Goal: Complete application form: Complete application form

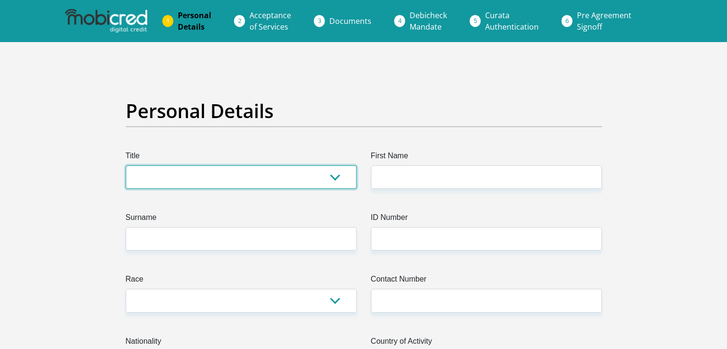
click at [335, 174] on select "Mr Ms Mrs Dr Other" at bounding box center [241, 176] width 231 height 23
select select "Mr"
click at [126, 165] on select "Mr Ms Mrs Dr Other" at bounding box center [241, 176] width 231 height 23
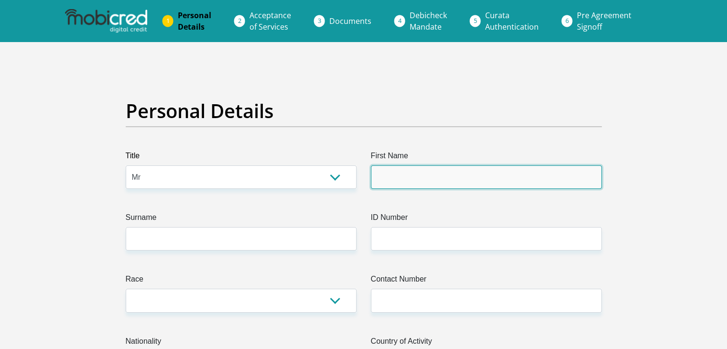
click at [394, 176] on input "First Name" at bounding box center [486, 176] width 231 height 23
type input "Vinay"
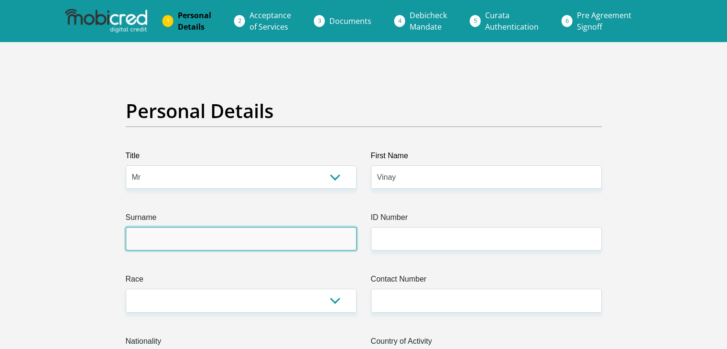
click at [313, 240] on input "Surname" at bounding box center [241, 238] width 231 height 23
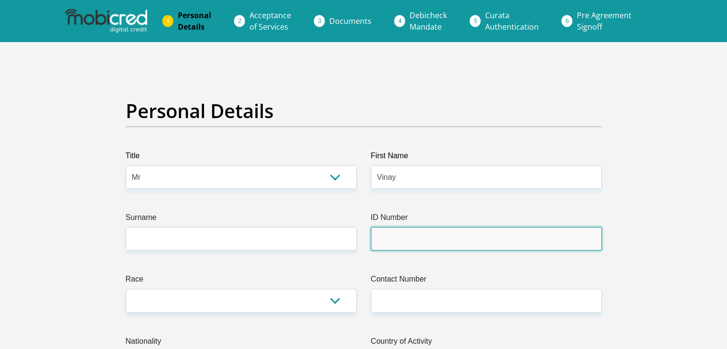
click at [391, 241] on input "ID Number" at bounding box center [486, 238] width 231 height 23
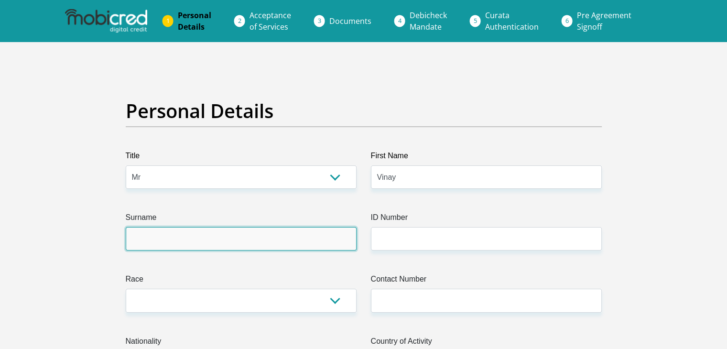
click at [262, 243] on input "Surname" at bounding box center [241, 238] width 231 height 23
type input "Harrilal"
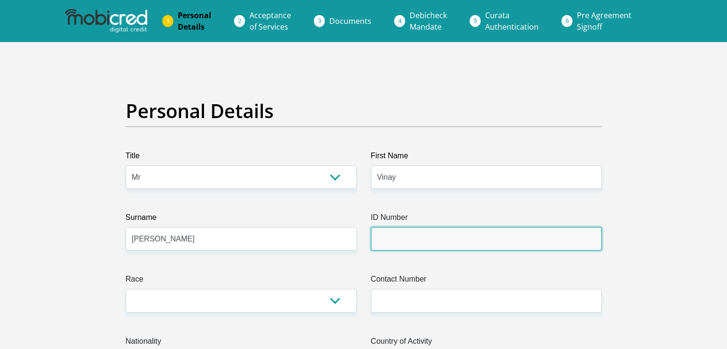
click at [391, 240] on input "ID Number" at bounding box center [486, 238] width 231 height 23
type input "8309295088089"
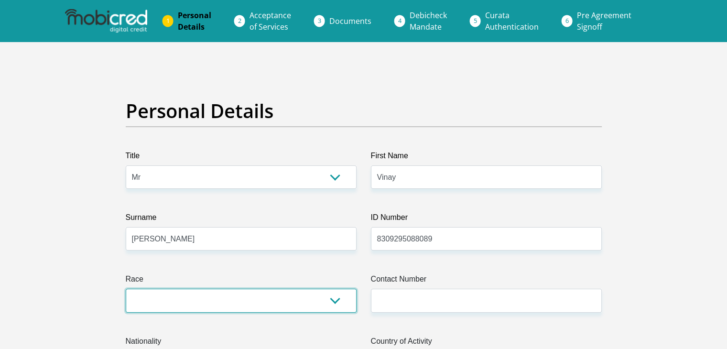
click at [334, 296] on select "Black Coloured Indian White Other" at bounding box center [241, 300] width 231 height 23
select select "3"
click at [126, 289] on select "Black Coloured Indian White Other" at bounding box center [241, 300] width 231 height 23
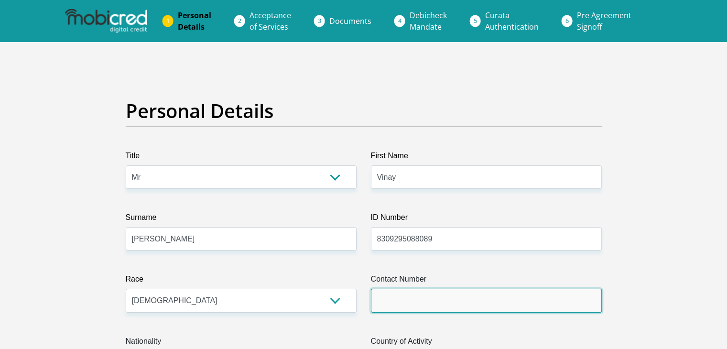
click at [388, 300] on input "Contact Number" at bounding box center [486, 300] width 231 height 23
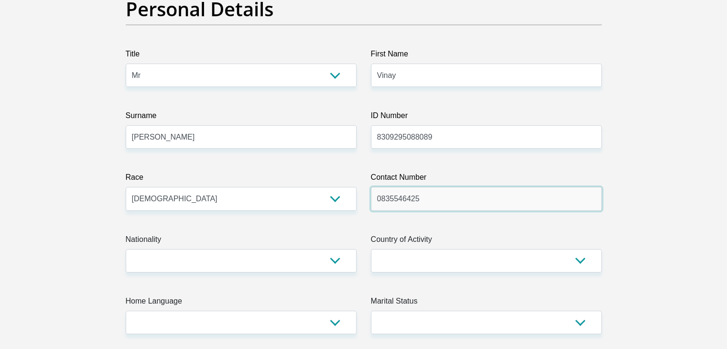
scroll to position [127, 0]
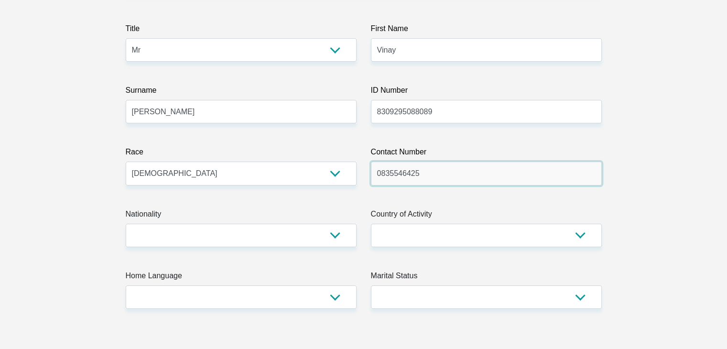
type input "0835546425"
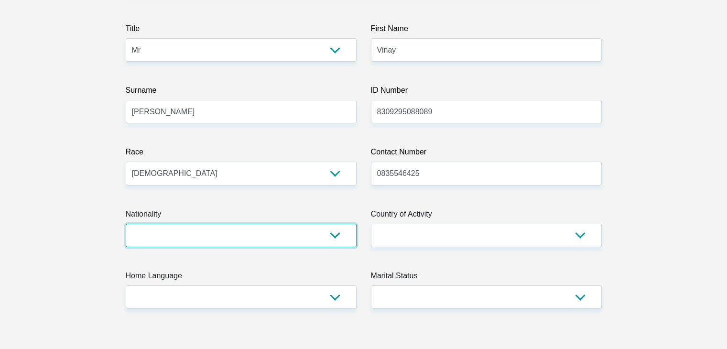
click at [335, 226] on select "South Africa Afghanistan Aland Islands Albania Algeria America Samoa American V…" at bounding box center [241, 235] width 231 height 23
select select "ZAF"
click at [126, 224] on select "South Africa Afghanistan Aland Islands Albania Algeria America Samoa American V…" at bounding box center [241, 235] width 231 height 23
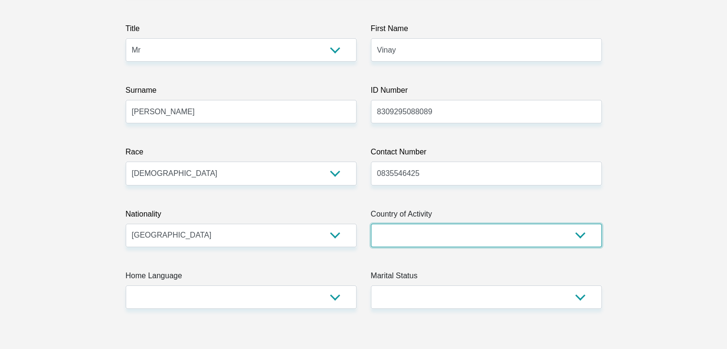
click at [570, 240] on select "South Africa Afghanistan Aland Islands Albania Algeria America Samoa American V…" at bounding box center [486, 235] width 231 height 23
select select "ZAF"
click at [371, 224] on select "South Africa Afghanistan Aland Islands Albania Algeria America Samoa American V…" at bounding box center [486, 235] width 231 height 23
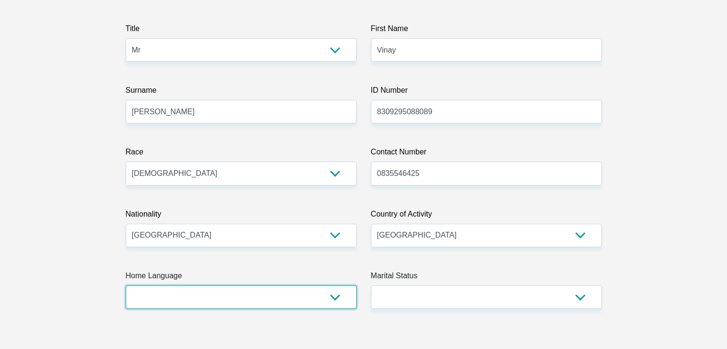
click at [337, 300] on select "Afrikaans English Sepedi South Ndebele Southern Sotho Swati Tsonga Tswana Venda…" at bounding box center [241, 296] width 231 height 23
select select "eng"
click at [126, 285] on select "Afrikaans English Sepedi South Ndebele Southern Sotho Swati Tsonga Tswana Venda…" at bounding box center [241, 296] width 231 height 23
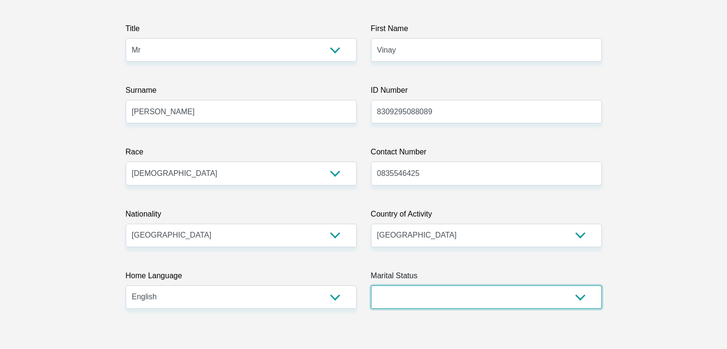
click at [550, 302] on select "Married ANC Single Divorced Widowed Married COP or Customary Law" at bounding box center [486, 296] width 231 height 23
select select "2"
click at [371, 285] on select "Married ANC Single Divorced Widowed Married COP or Customary Law" at bounding box center [486, 296] width 231 height 23
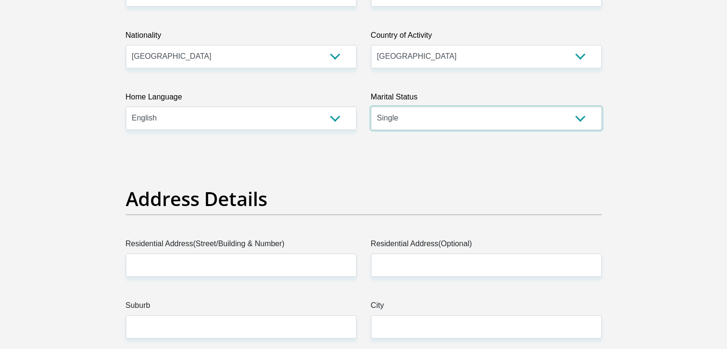
scroll to position [356, 0]
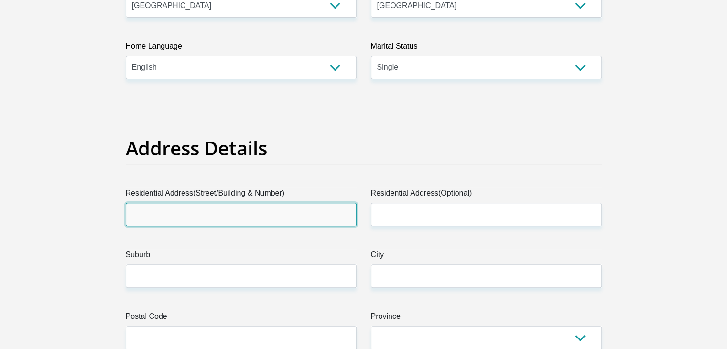
click at [211, 219] on input "Residential Address(Street/Building & Number)" at bounding box center [241, 214] width 231 height 23
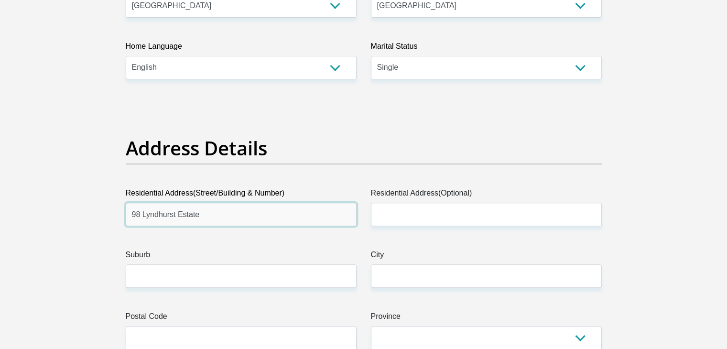
type input "98 Lyndhurst Estate"
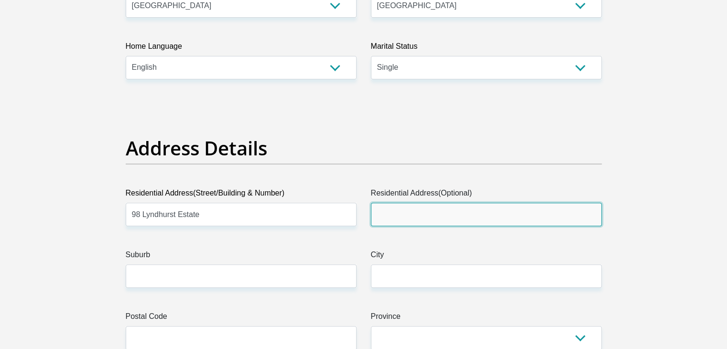
click at [394, 215] on input "Residential Address(Optional)" at bounding box center [486, 214] width 231 height 23
type input "412 Corlett Drive Ext"
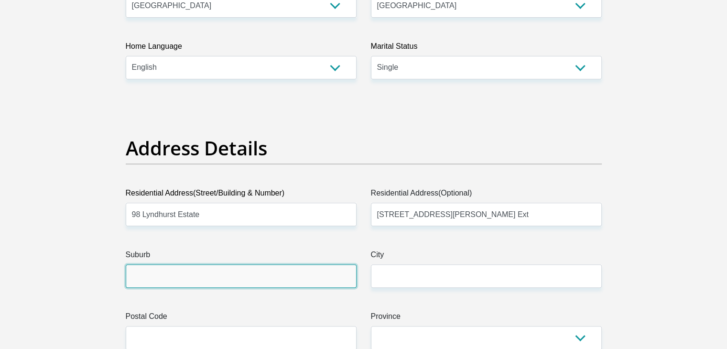
click at [257, 281] on input "Suburb" at bounding box center [241, 275] width 231 height 23
type input "Bramley View"
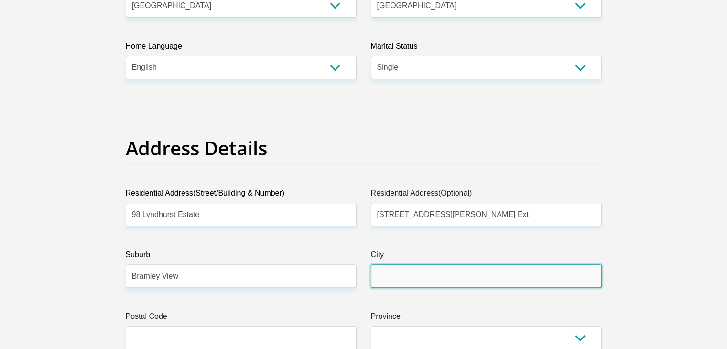
click at [396, 269] on input "City" at bounding box center [486, 275] width 231 height 23
type input "Johannesburg"
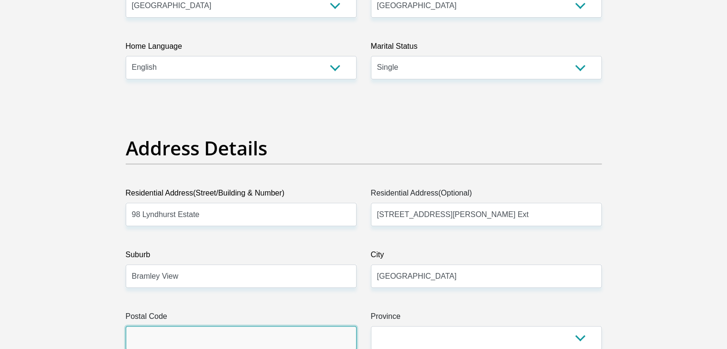
click at [307, 331] on input "Postal Code" at bounding box center [241, 337] width 231 height 23
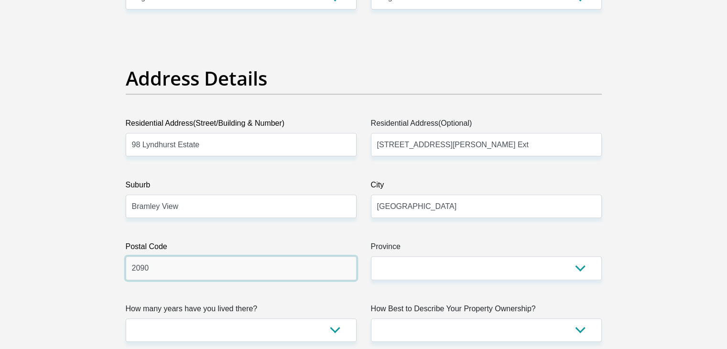
scroll to position [433, 0]
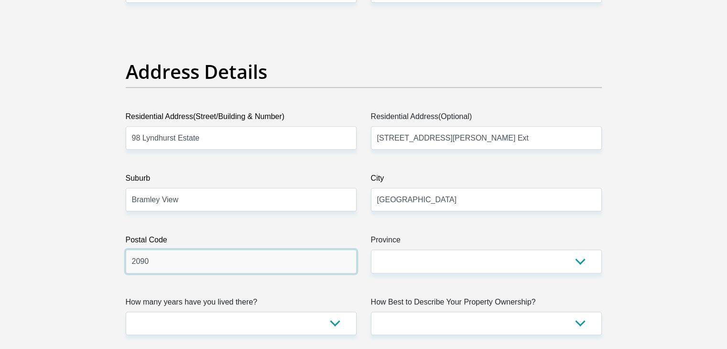
type input "2090"
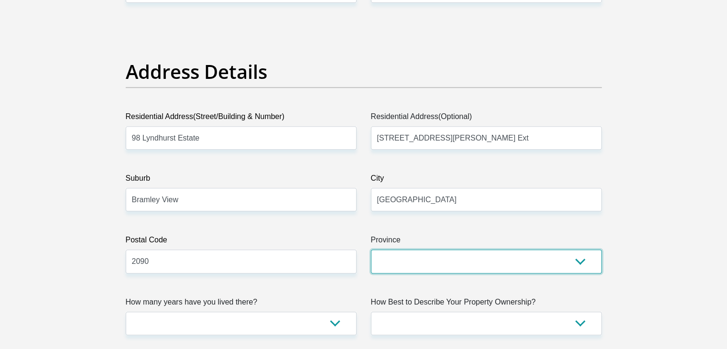
click at [577, 262] on select "Eastern Cape Free State Gauteng KwaZulu-Natal Limpopo Mpumalanga Northern Cape …" at bounding box center [486, 260] width 231 height 23
select select "Gauteng"
click at [371, 249] on select "Eastern Cape Free State Gauteng KwaZulu-Natal Limpopo Mpumalanga Northern Cape …" at bounding box center [486, 260] width 231 height 23
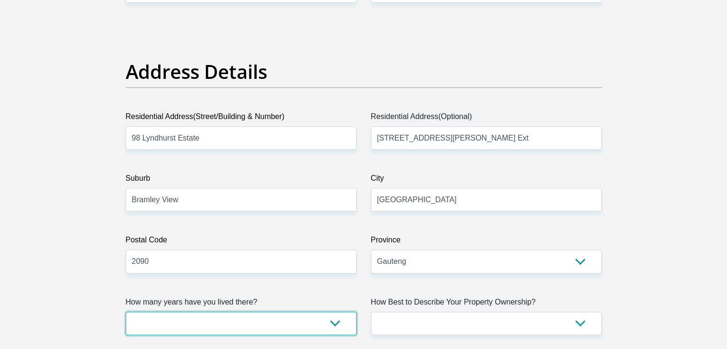
click at [336, 320] on select "less than 1 year 1-3 years 3-5 years 5+ years" at bounding box center [241, 323] width 231 height 23
select select "5"
click at [126, 312] on select "less than 1 year 1-3 years 3-5 years 5+ years" at bounding box center [241, 323] width 231 height 23
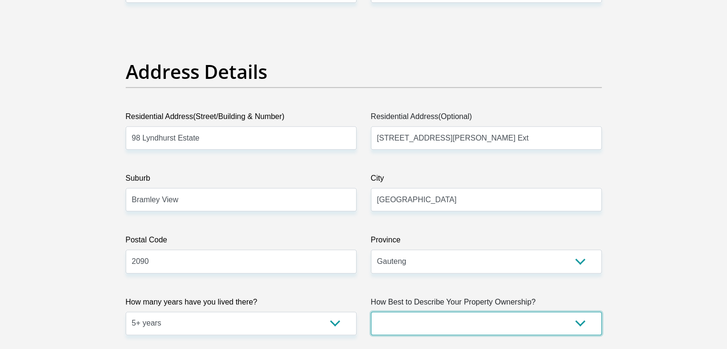
click at [472, 322] on select "Owned Rented Family Owned Company Dwelling" at bounding box center [486, 323] width 231 height 23
select select "parents"
click at [371, 312] on select "Owned Rented Family Owned Company Dwelling" at bounding box center [486, 323] width 231 height 23
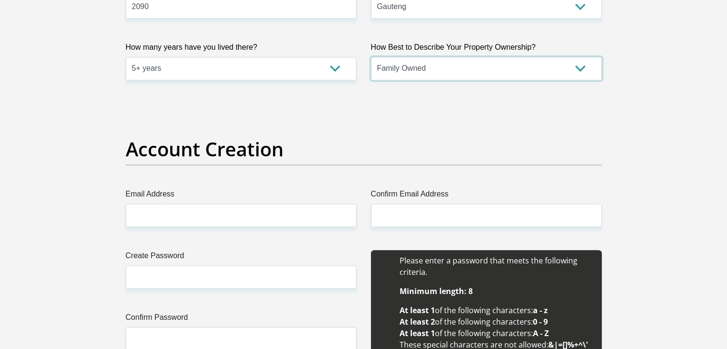
scroll to position [719, 0]
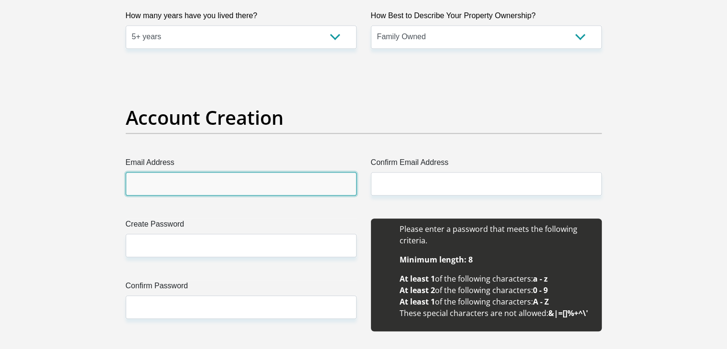
click at [253, 190] on input "Email Address" at bounding box center [241, 183] width 231 height 23
click at [193, 192] on input "Email Address" at bounding box center [241, 183] width 231 height 23
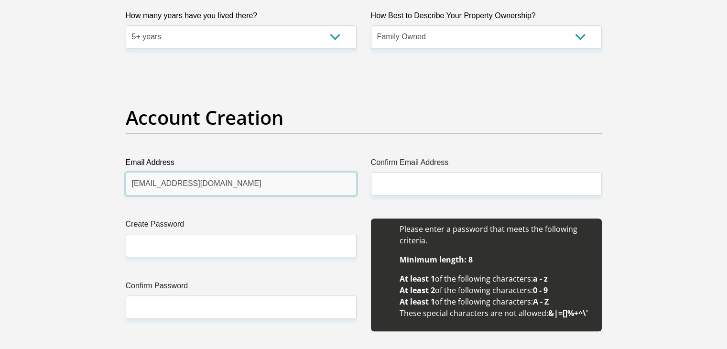
type input "vinay@sahinigroup.co.za"
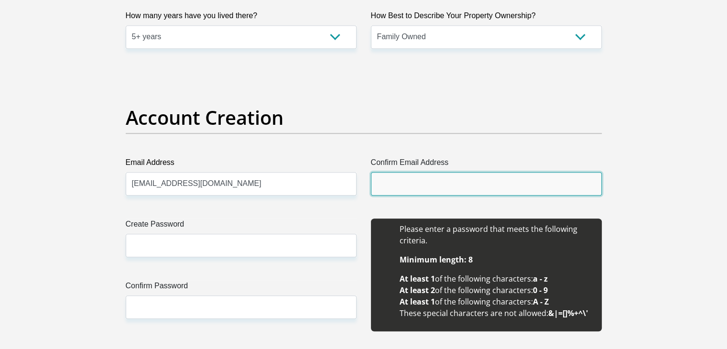
click at [386, 185] on input "Confirm Email Address" at bounding box center [486, 183] width 231 height 23
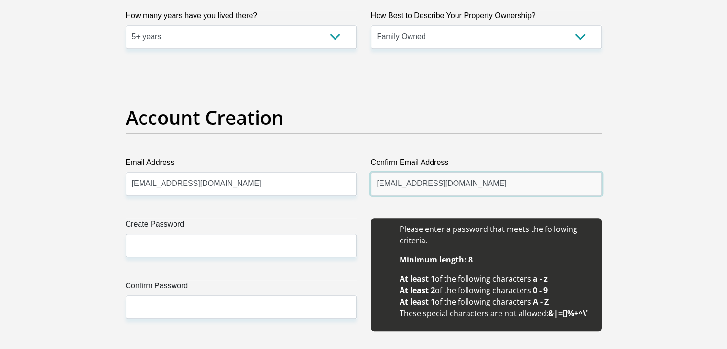
type input "vinay@sahinigroup.co.za"
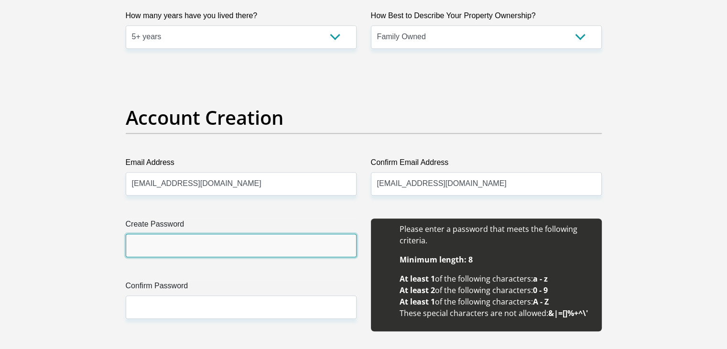
click at [150, 248] on input "Create Password" at bounding box center [241, 245] width 231 height 23
type input "Sayuri@123"
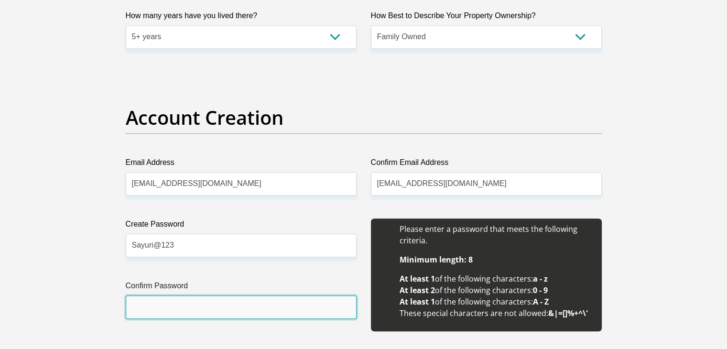
click at [162, 302] on input "Confirm Password" at bounding box center [241, 306] width 231 height 23
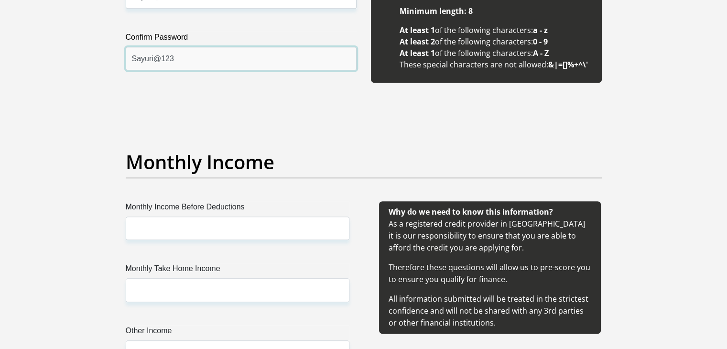
scroll to position [987, 0]
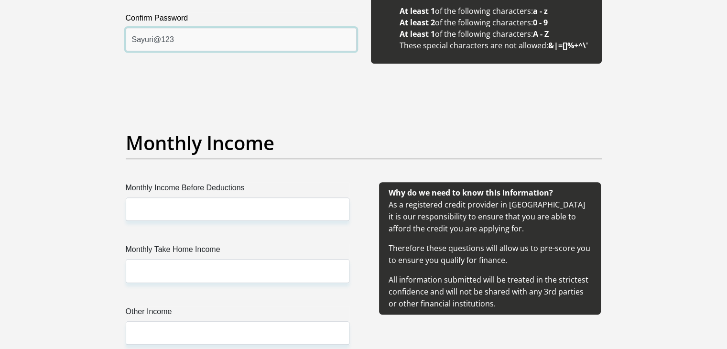
type input "Sayuri@123"
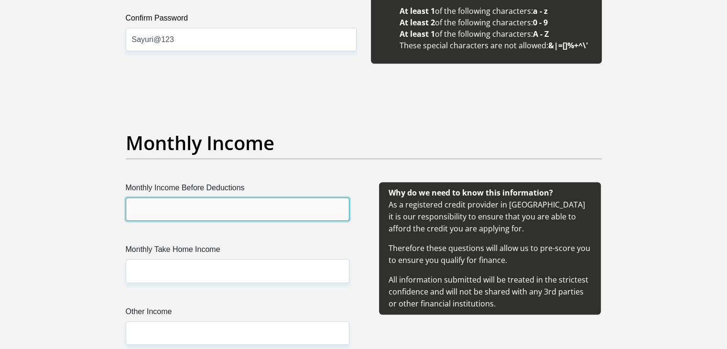
click at [208, 208] on input "Monthly Income Before Deductions" at bounding box center [238, 208] width 224 height 23
type input "12500"
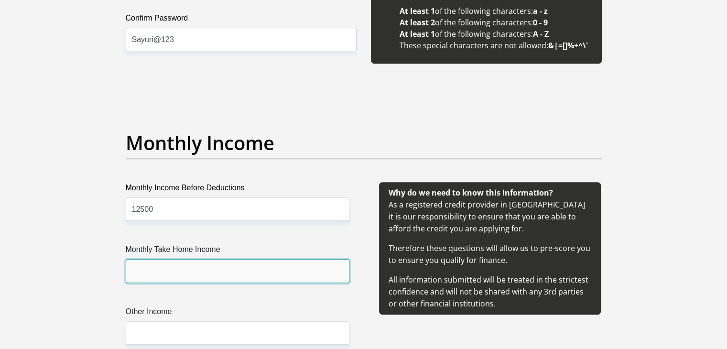
click at [205, 279] on input "Monthly Take Home Income" at bounding box center [238, 270] width 224 height 23
type input "12500"
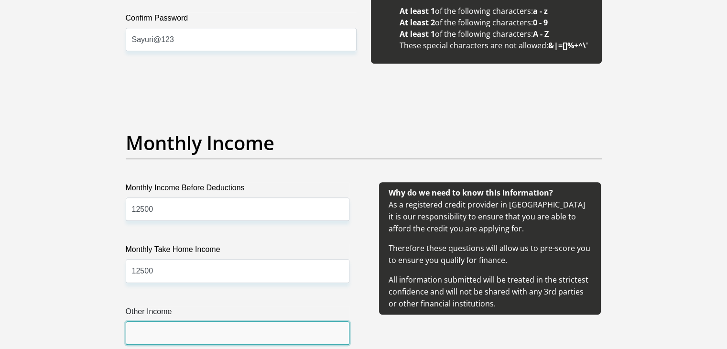
click at [190, 324] on input "Other Income" at bounding box center [238, 332] width 224 height 23
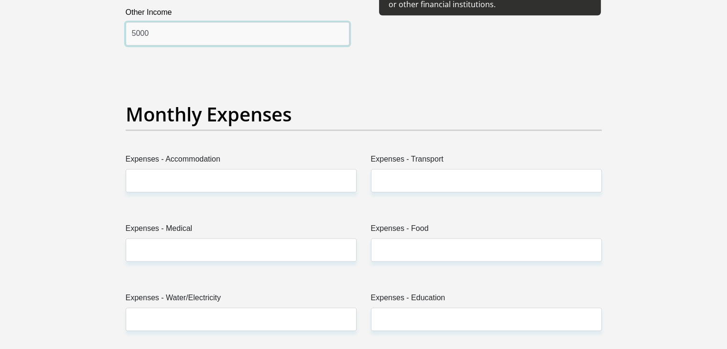
scroll to position [1324, 0]
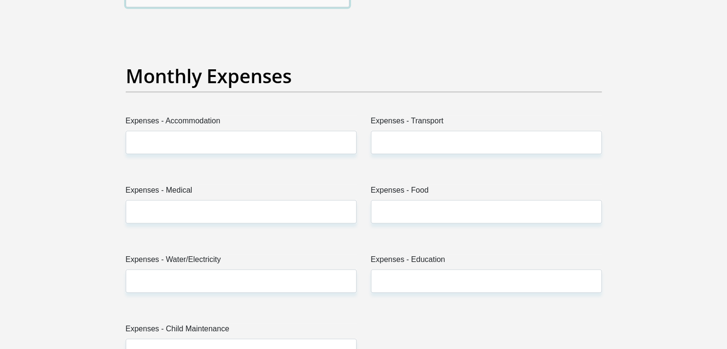
type input "5000"
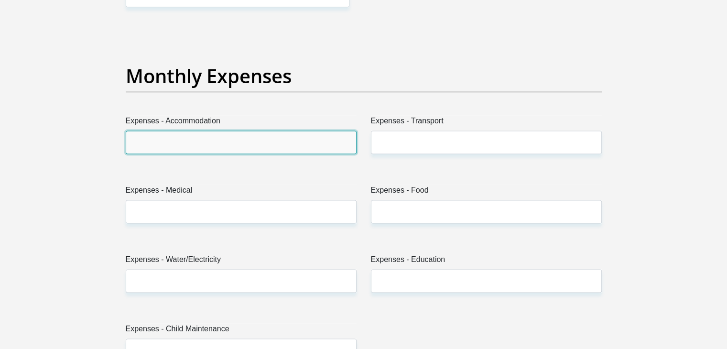
click at [228, 141] on input "Expenses - Accommodation" at bounding box center [241, 141] width 231 height 23
type input "0"
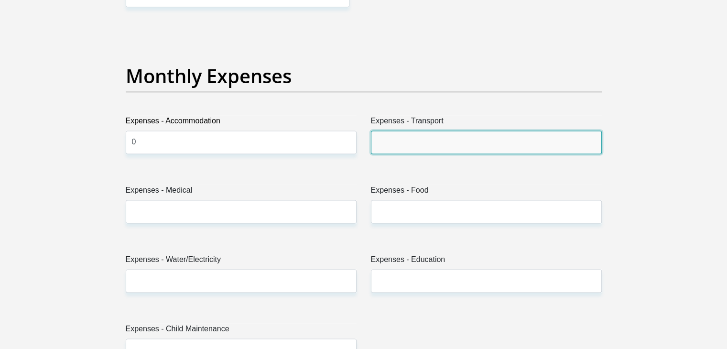
click at [455, 137] on input "Expenses - Transport" at bounding box center [486, 141] width 231 height 23
type input "0"
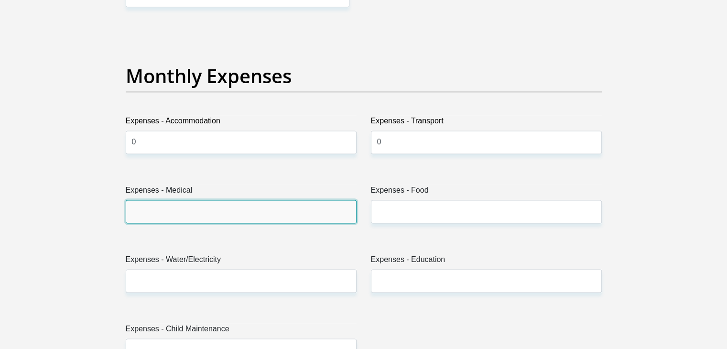
click at [151, 216] on input "Expenses - Medical" at bounding box center [241, 211] width 231 height 23
type input "0"
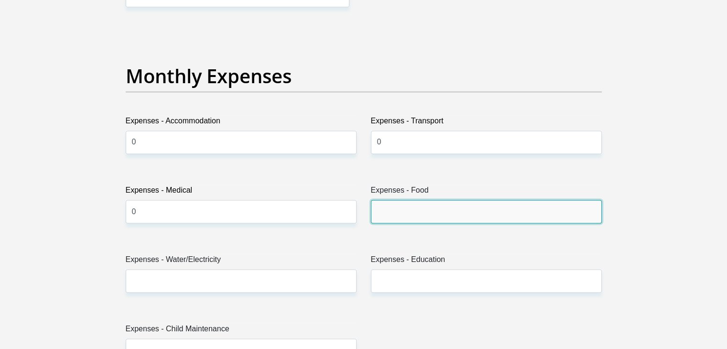
click at [440, 219] on input "Expenses - Food" at bounding box center [486, 211] width 231 height 23
type input "0"
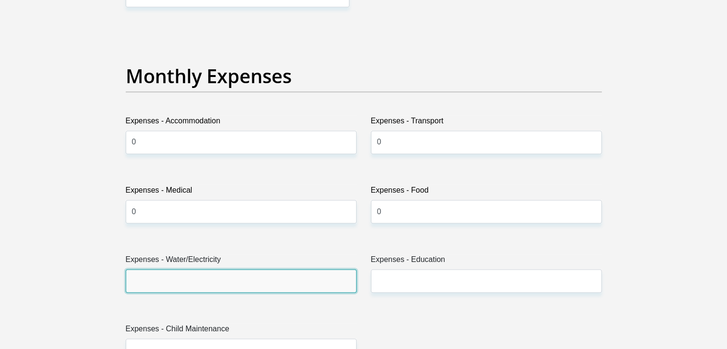
click at [162, 277] on input "Expenses - Water/Electricity" at bounding box center [241, 280] width 231 height 23
type input "0"
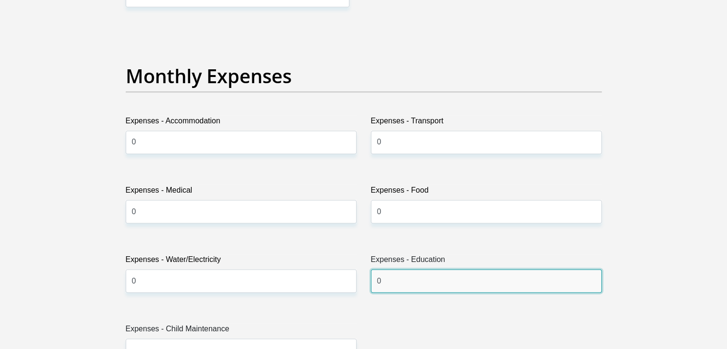
click at [461, 282] on input "0" at bounding box center [486, 280] width 231 height 23
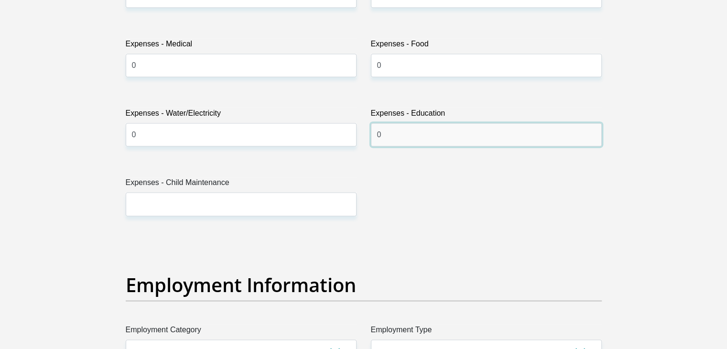
scroll to position [1477, 0]
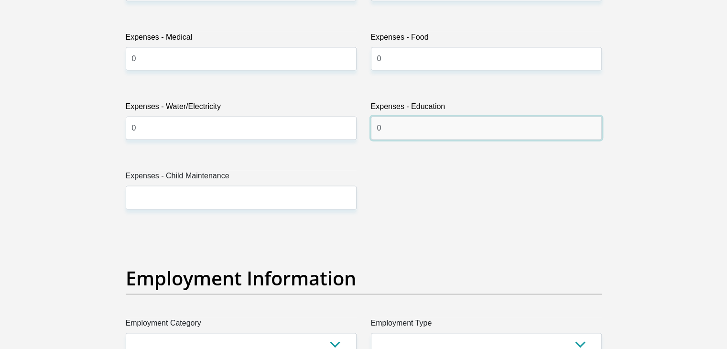
type input "0"
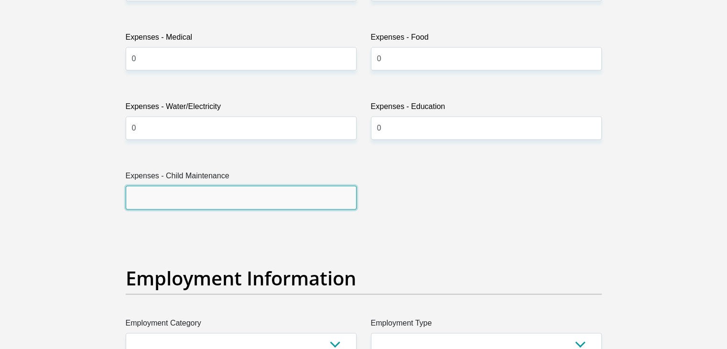
click at [284, 197] on input "Expenses - Child Maintenance" at bounding box center [241, 196] width 231 height 23
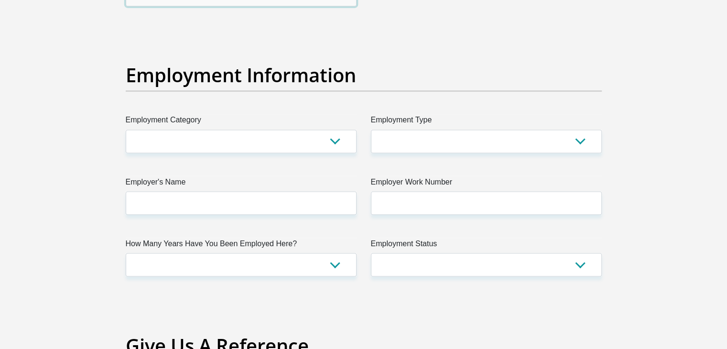
scroll to position [1713, 0]
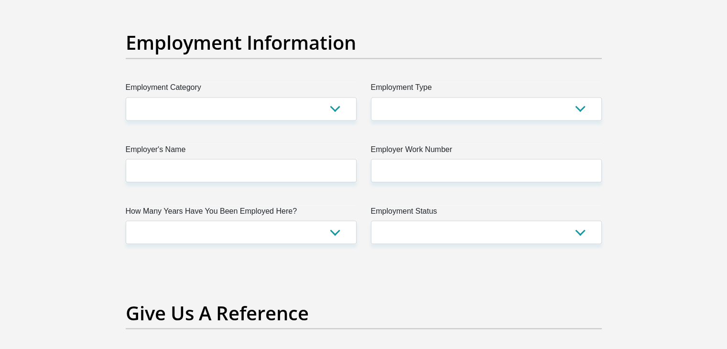
type input "0"
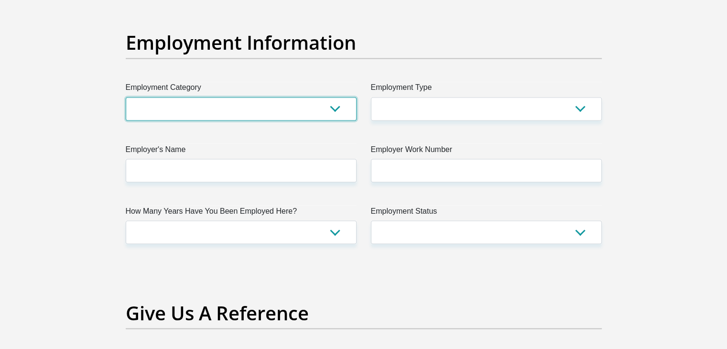
click at [342, 113] on select "AGRICULTURE ALCOHOL & TOBACCO CONSTRUCTION MATERIALS METALLURGY EQUIPMENT FOR R…" at bounding box center [241, 108] width 231 height 23
select select "27"
click at [126, 97] on select "AGRICULTURE ALCOHOL & TOBACCO CONSTRUCTION MATERIALS METALLURGY EQUIPMENT FOR R…" at bounding box center [241, 108] width 231 height 23
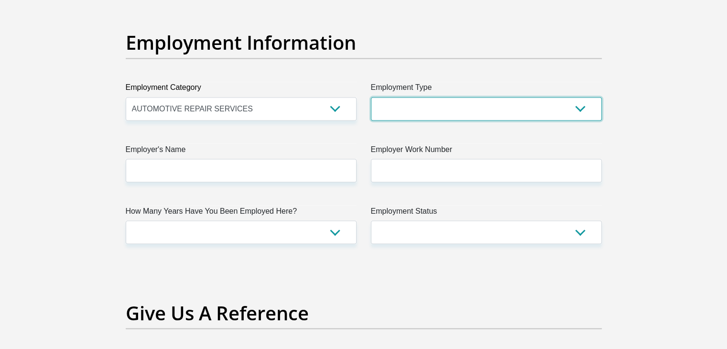
click at [399, 112] on select "College/Lecturer Craft Seller Creative Driver Executive Farmer Forces - Non Com…" at bounding box center [486, 108] width 231 height 23
select select "Manager"
click at [371, 97] on select "College/Lecturer Craft Seller Creative Driver Executive Farmer Forces - Non Com…" at bounding box center [486, 108] width 231 height 23
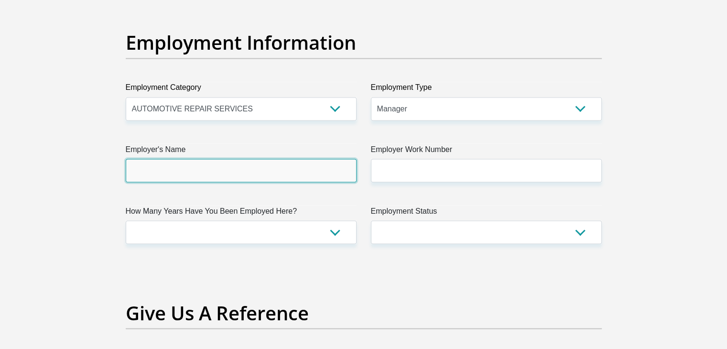
click at [254, 172] on input "Employer's Name" at bounding box center [241, 170] width 231 height 23
type input "SahiniGroup"
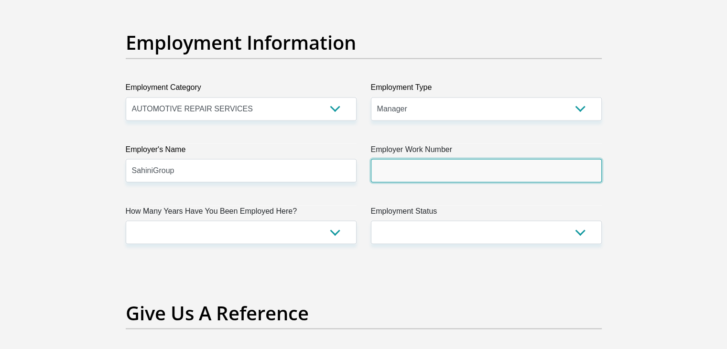
click at [466, 163] on input "Employer Work Number" at bounding box center [486, 170] width 231 height 23
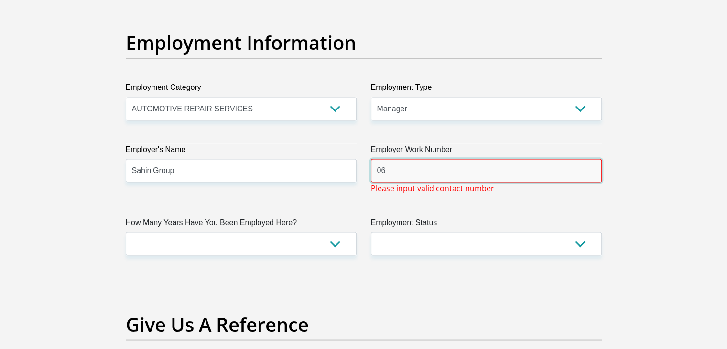
type input "0"
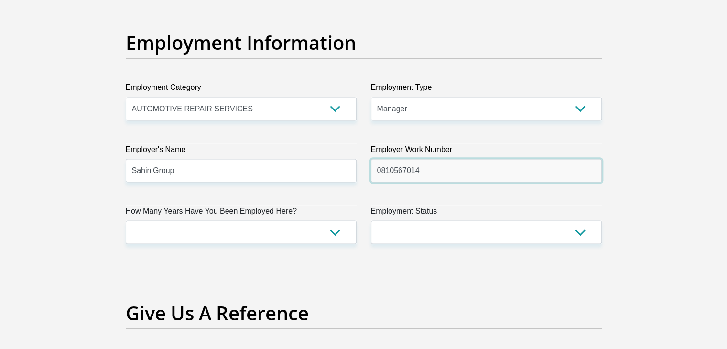
type input "0810567014"
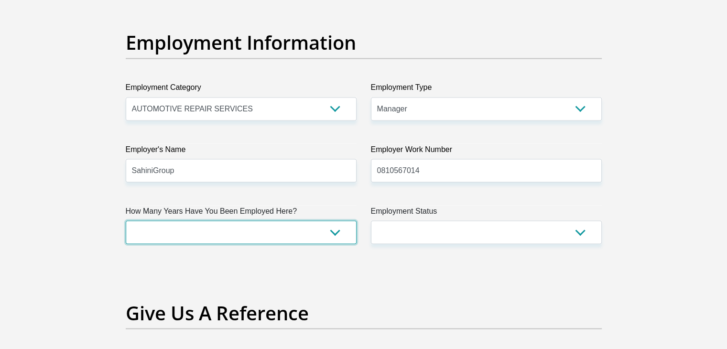
click at [341, 230] on select "less than 1 year 1-3 years 3-5 years 5+ years" at bounding box center [241, 231] width 231 height 23
click at [126, 220] on select "less than 1 year 1-3 years 3-5 years 5+ years" at bounding box center [241, 231] width 231 height 23
click at [344, 232] on select "less than 1 year 1-3 years 3-5 years 5+ years" at bounding box center [241, 231] width 231 height 23
select select "60"
click at [126, 220] on select "less than 1 year 1-3 years 3-5 years 5+ years" at bounding box center [241, 231] width 231 height 23
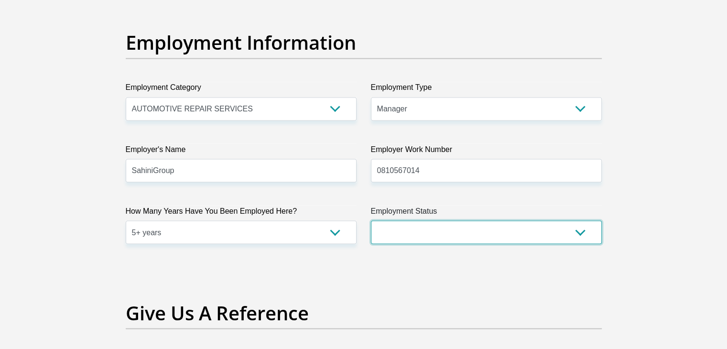
click at [432, 232] on select "Permanent/Full-time Part-time/Casual Contract Worker Self-Employed Housewife Re…" at bounding box center [486, 231] width 231 height 23
select select "1"
click at [371, 220] on select "Permanent/Full-time Part-time/Casual Contract Worker Self-Employed Housewife Re…" at bounding box center [486, 231] width 231 height 23
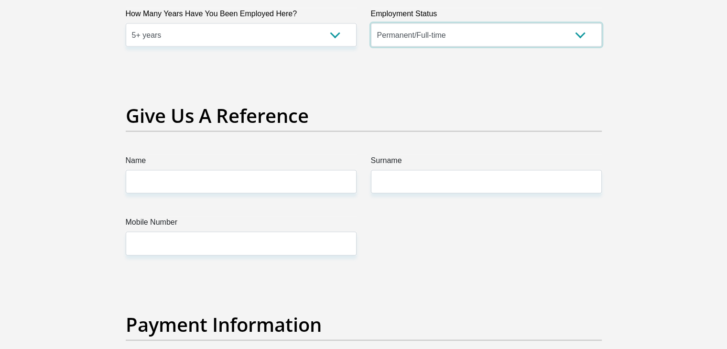
scroll to position [1999, 0]
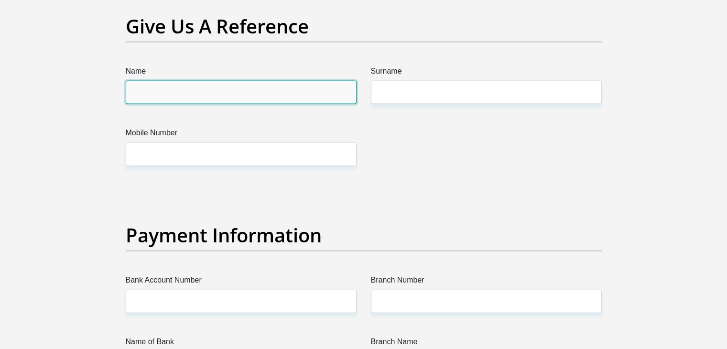
click at [220, 93] on input "Name" at bounding box center [241, 92] width 231 height 23
type input "Jared"
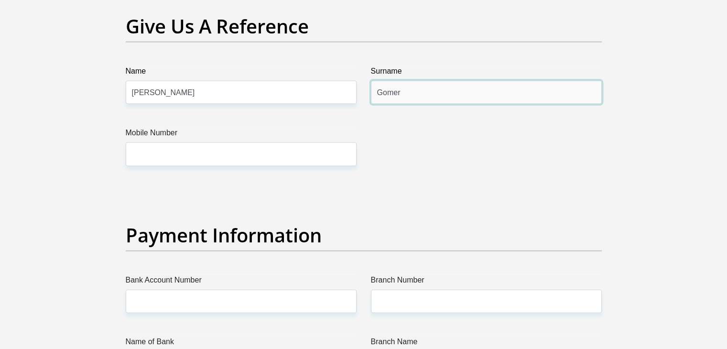
type input "Gomer"
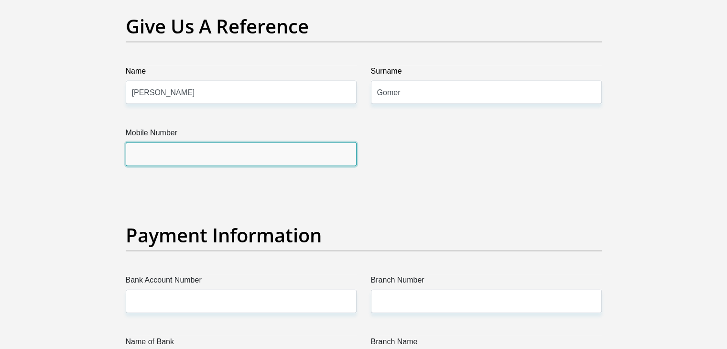
click at [182, 155] on input "Mobile Number" at bounding box center [241, 153] width 231 height 23
type input "0617259980"
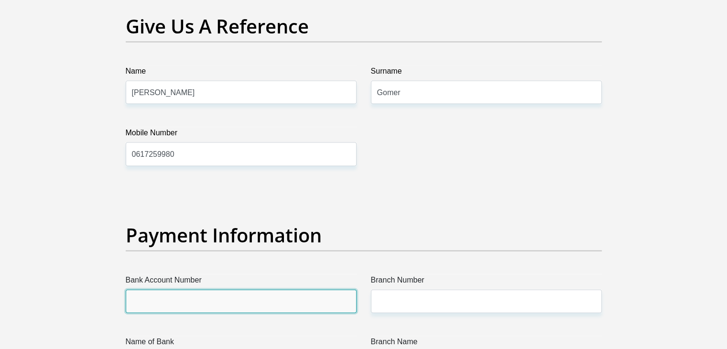
click at [271, 305] on input "Bank Account Number" at bounding box center [241, 301] width 231 height 23
type input "15518041236"
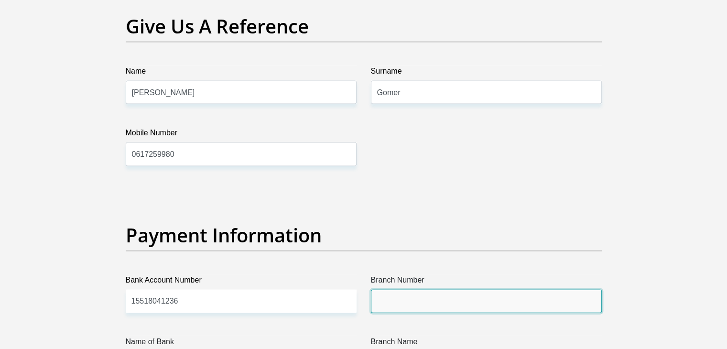
click at [402, 305] on input "Branch Number" at bounding box center [486, 301] width 231 height 23
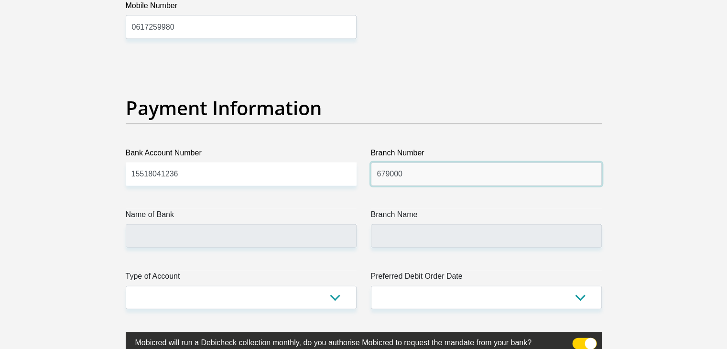
scroll to position [2170, 0]
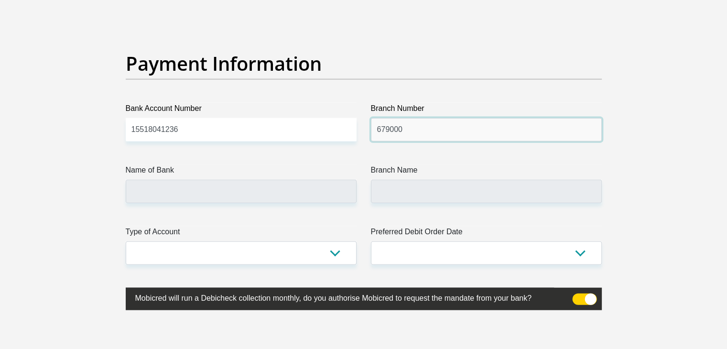
type input "679000"
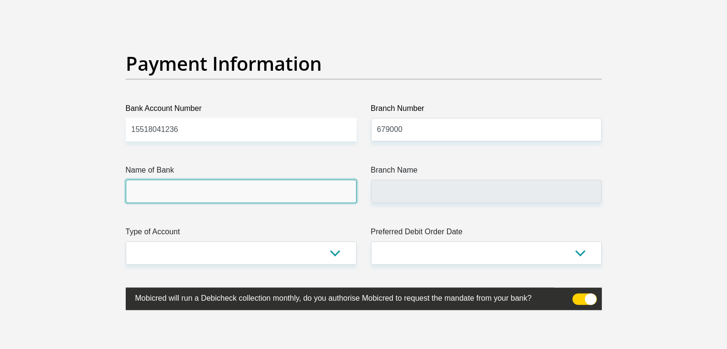
click at [174, 190] on input "Name of Bank" at bounding box center [241, 191] width 231 height 23
type input "DISCOVERY BANK LTD"
type input "DISCOVERY UNIVERSAL BRANCH"
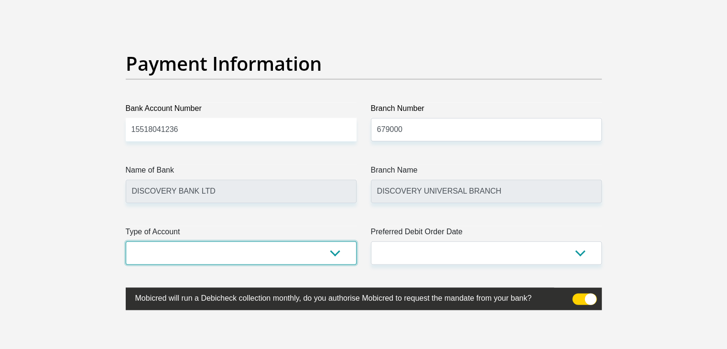
click at [333, 256] on select "Cheque Savings" at bounding box center [241, 252] width 231 height 23
select select "CUR"
click at [126, 241] on select "Cheque Savings" at bounding box center [241, 252] width 231 height 23
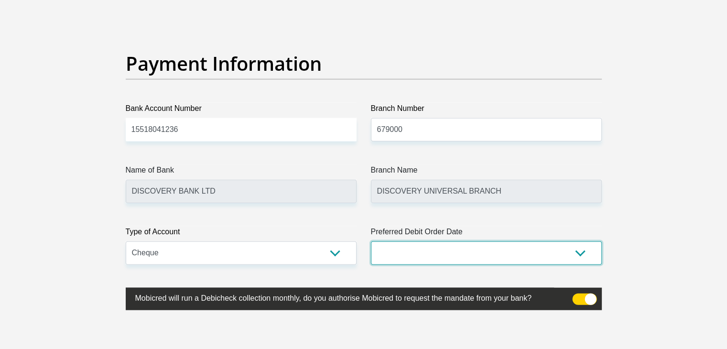
click at [501, 256] on select "1st 2nd 3rd 4th 5th 7th 18th 19th 20th 21st 22nd 23rd 24th 25th 26th 27th 28th …" at bounding box center [486, 252] width 231 height 23
select select "1"
click at [371, 241] on select "1st 2nd 3rd 4th 5th 7th 18th 19th 20th 21st 22nd 23rd 24th 25th 26th 27th 28th …" at bounding box center [486, 252] width 231 height 23
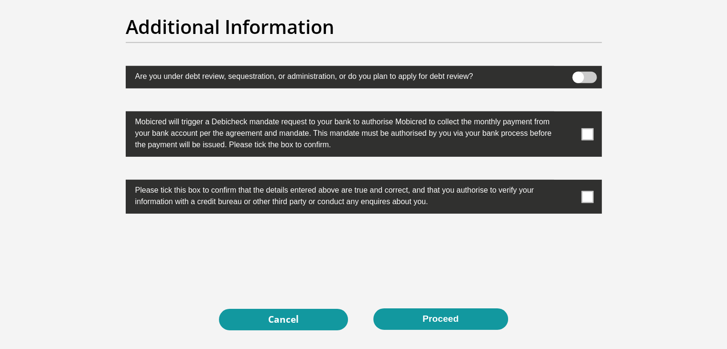
scroll to position [2992, 0]
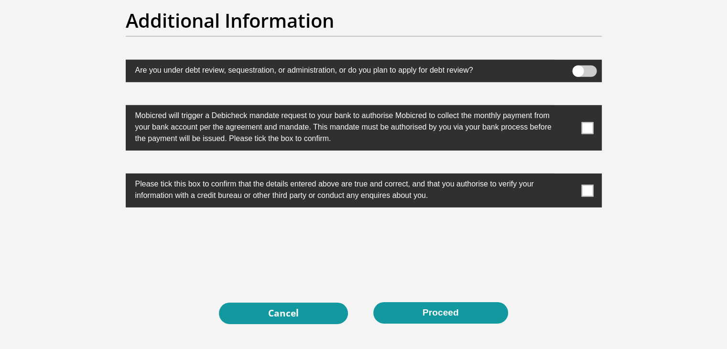
click at [589, 131] on span at bounding box center [587, 128] width 12 height 12
click at [568, 108] on input "checkbox" at bounding box center [568, 108] width 0 height 0
click at [590, 188] on span at bounding box center [587, 190] width 12 height 12
click at [568, 176] on input "checkbox" at bounding box center [568, 176] width 0 height 0
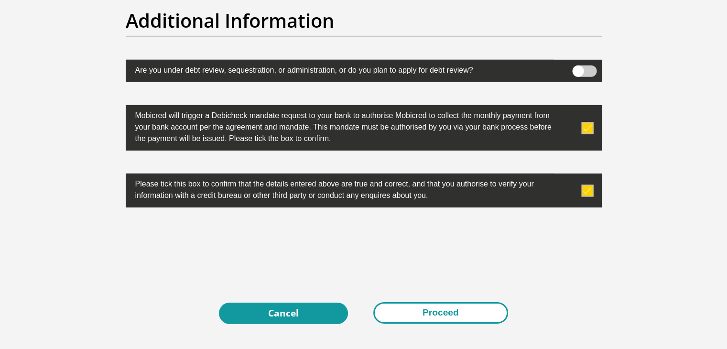
click at [417, 310] on button "Proceed" at bounding box center [440, 313] width 135 height 22
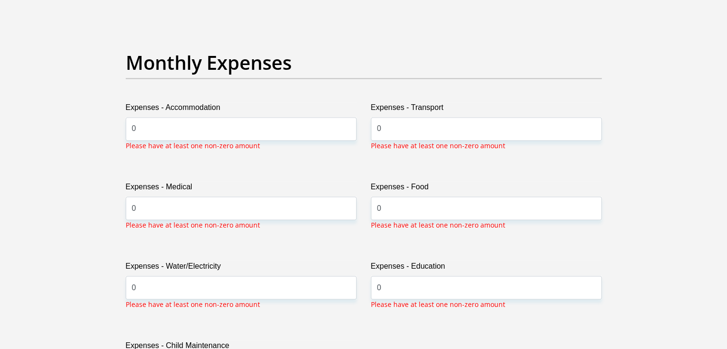
scroll to position [1334, 0]
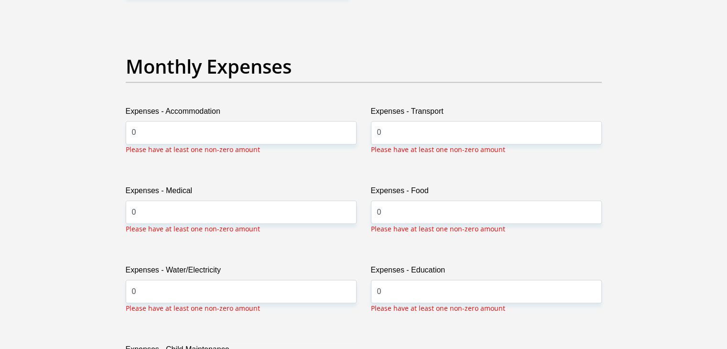
click at [199, 144] on p "Please have at least one non-zero amount" at bounding box center [193, 149] width 134 height 10
click at [197, 127] on input "0" at bounding box center [241, 132] width 231 height 23
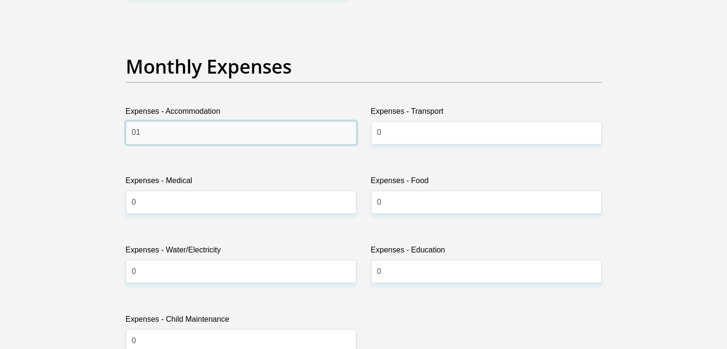
type input "0"
type input "100"
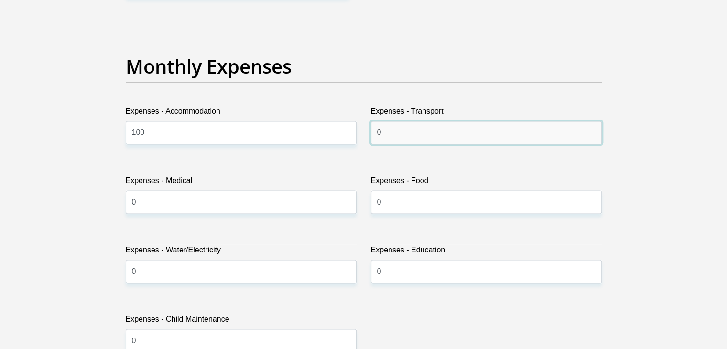
click at [389, 136] on input "0" at bounding box center [486, 132] width 231 height 23
type input "500"
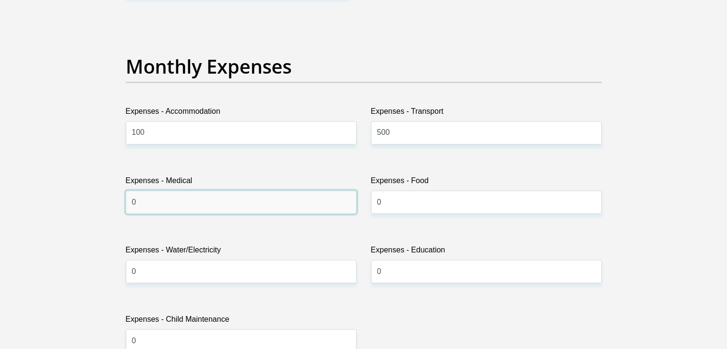
click at [136, 205] on input "0" at bounding box center [241, 201] width 231 height 23
type input "0.00"
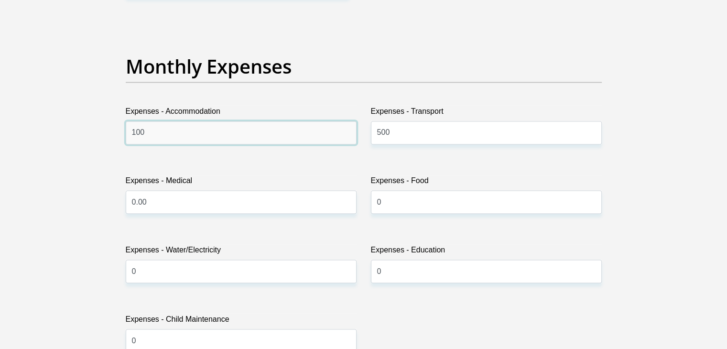
click at [224, 129] on input "100" at bounding box center [241, 132] width 231 height 23
type input "1"
type input "0.00"
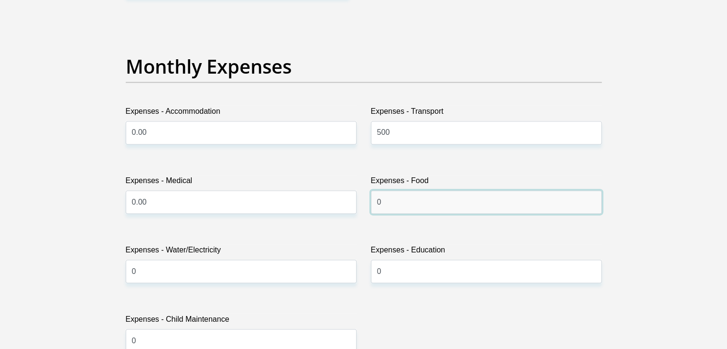
click at [390, 203] on input "0" at bounding box center [486, 201] width 231 height 23
type input "500.00"
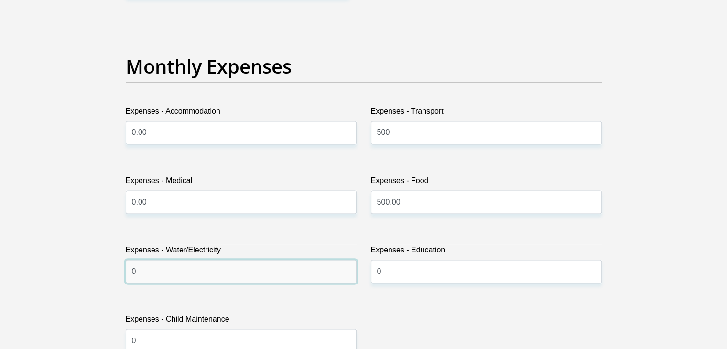
click at [149, 277] on input "0" at bounding box center [241, 270] width 231 height 23
type input "0.00"
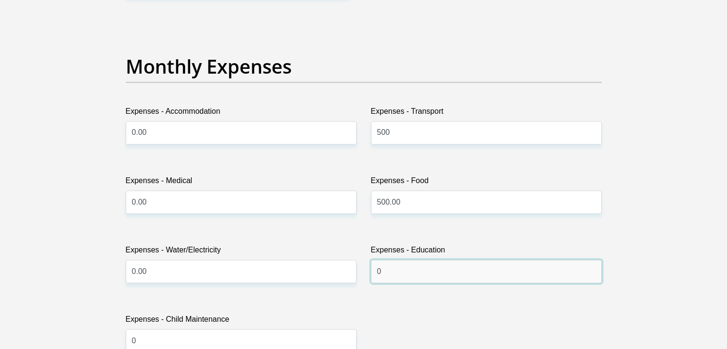
click at [381, 270] on input "0" at bounding box center [486, 270] width 231 height 23
type input "0.00"
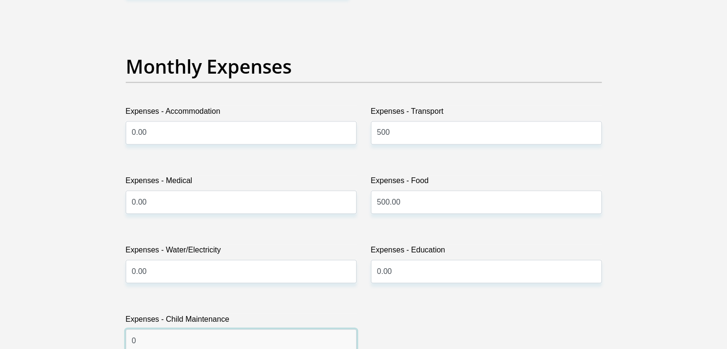
click at [136, 340] on input "0" at bounding box center [241, 340] width 231 height 23
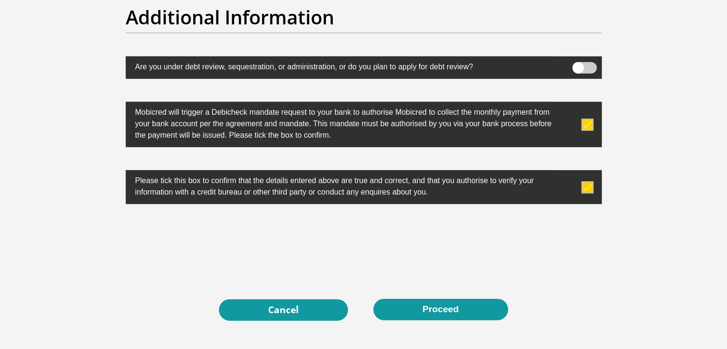
scroll to position [3001, 0]
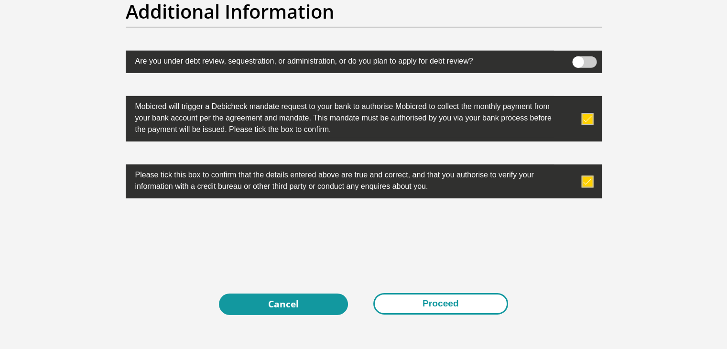
type input "0.00"
click at [411, 302] on button "Proceed" at bounding box center [440, 304] width 135 height 22
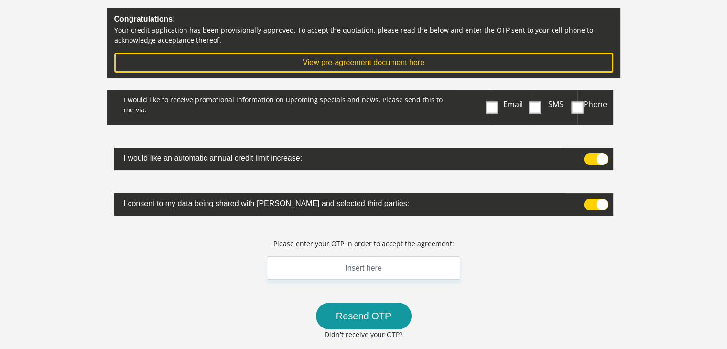
scroll to position [172, 0]
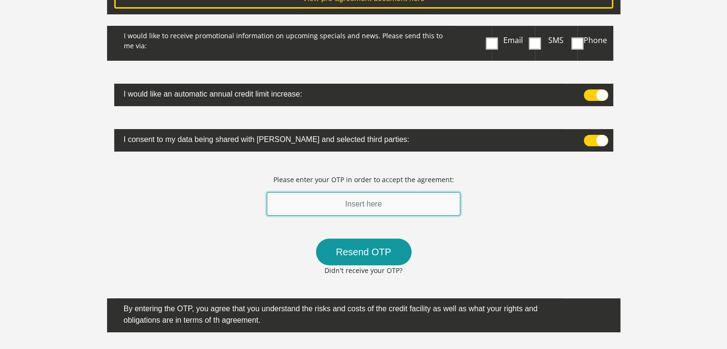
click at [427, 204] on input "text" at bounding box center [364, 203] width 194 height 23
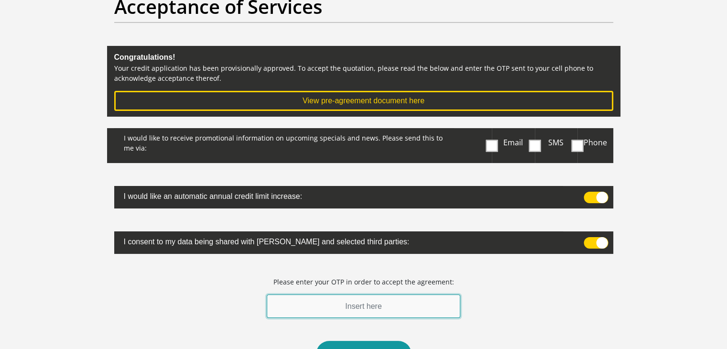
scroll to position [0, 0]
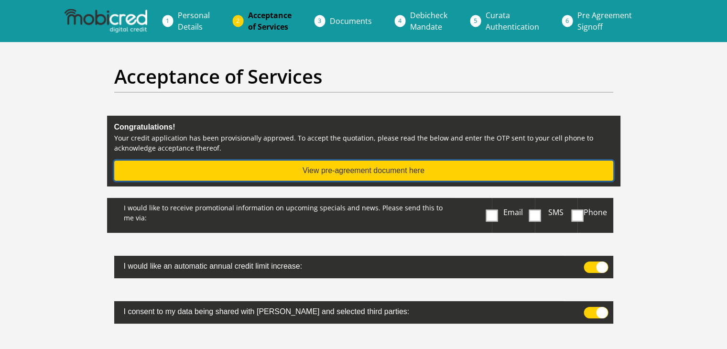
click at [359, 165] on button "View pre-agreement document here" at bounding box center [363, 171] width 499 height 20
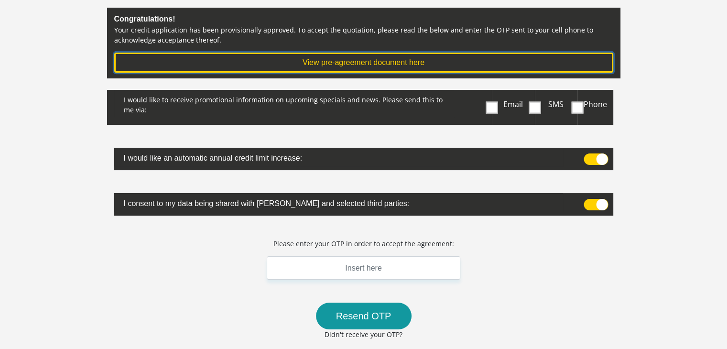
scroll to position [197, 0]
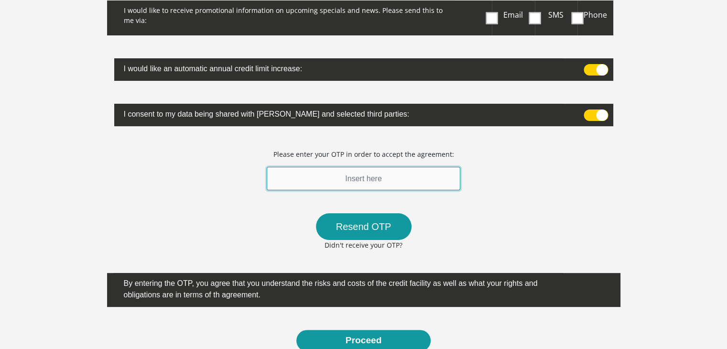
click at [327, 188] on input "text" at bounding box center [364, 178] width 194 height 23
type input "619119"
click at [296, 330] on button "Proceed" at bounding box center [363, 341] width 135 height 22
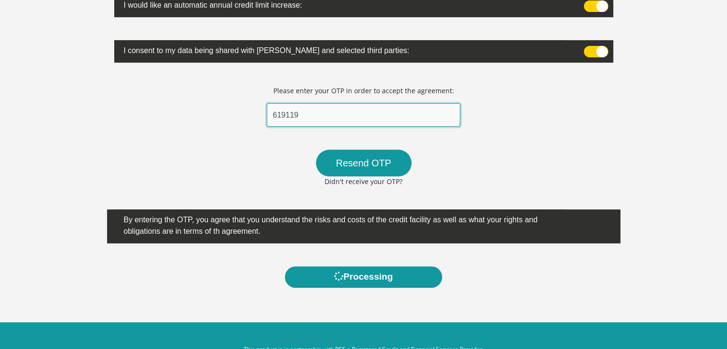
scroll to position [287, 0]
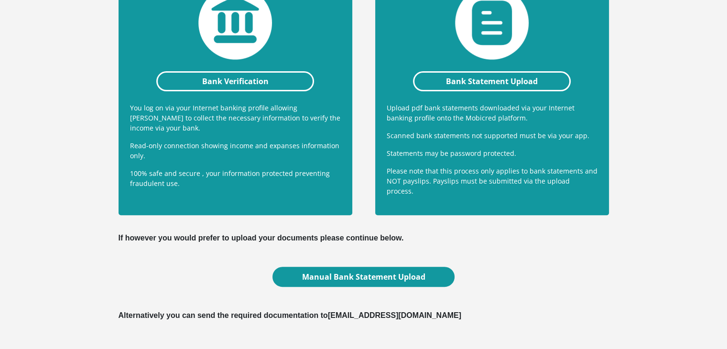
scroll to position [308, 0]
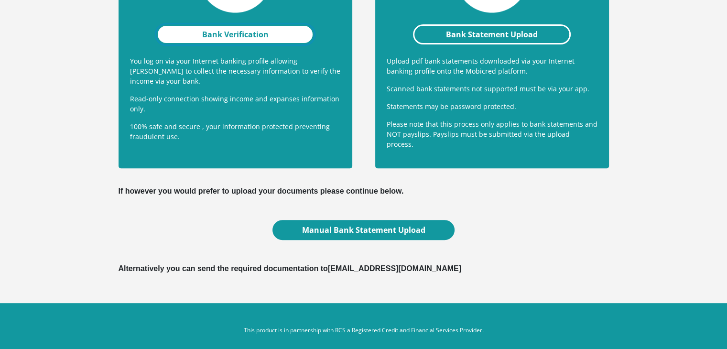
click at [227, 35] on link "Bank Verification" at bounding box center [235, 34] width 158 height 20
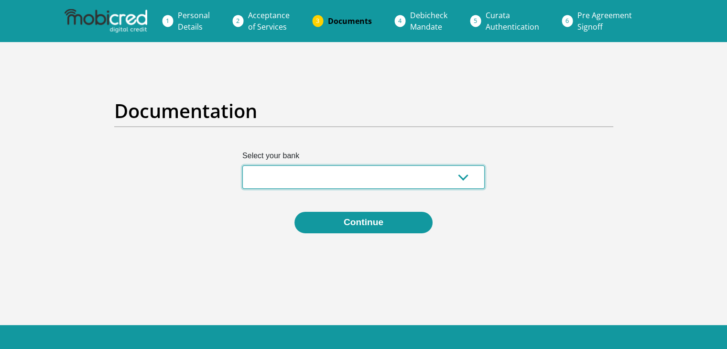
click at [447, 174] on select "Absa Capitec Bank Discovery Bank First National Bank Nedbank Standard Bank Tyme…" at bounding box center [363, 176] width 242 height 23
select select "{"id":"10","title":"Discovery Bank","institution":"Discovery Bank","alias":"dis…"
click at [242, 165] on select "Absa Capitec Bank Discovery Bank First National Bank Nedbank Standard Bank Tyme…" at bounding box center [363, 176] width 242 height 23
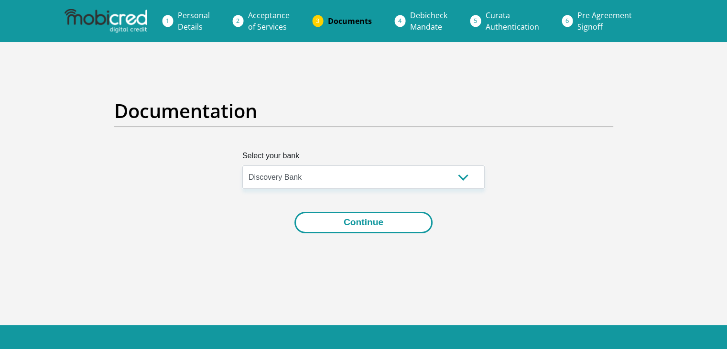
click at [344, 228] on button "Continue" at bounding box center [363, 223] width 138 height 22
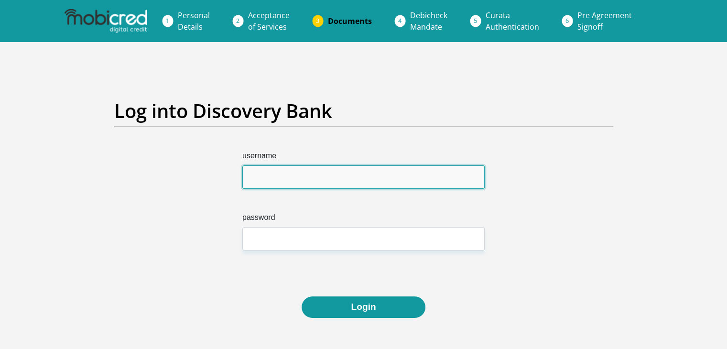
click at [355, 183] on input "username" at bounding box center [363, 176] width 242 height 23
type input "vharrilal"
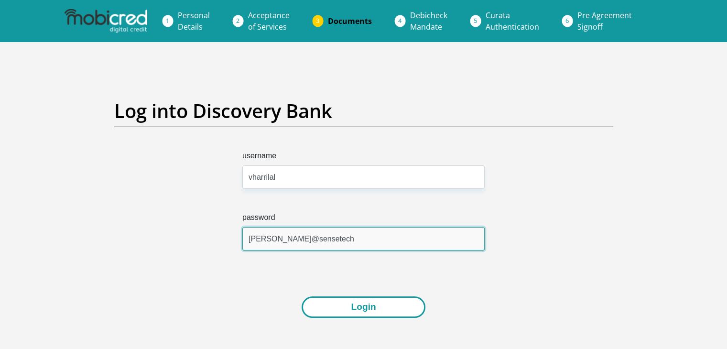
type input "[PERSON_NAME]@sensetech"
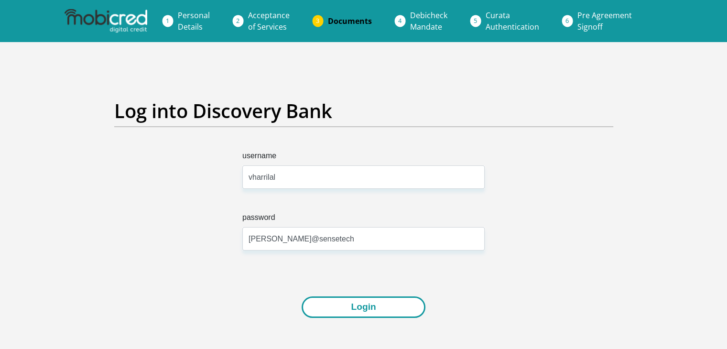
click at [348, 301] on button "Login" at bounding box center [363, 307] width 123 height 22
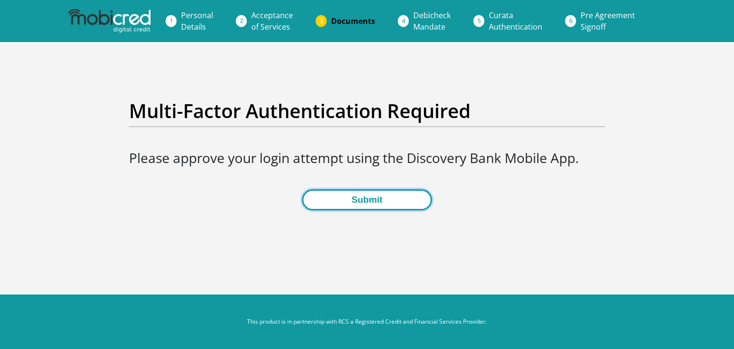
click at [366, 200] on button "Submit" at bounding box center [366, 200] width 129 height 22
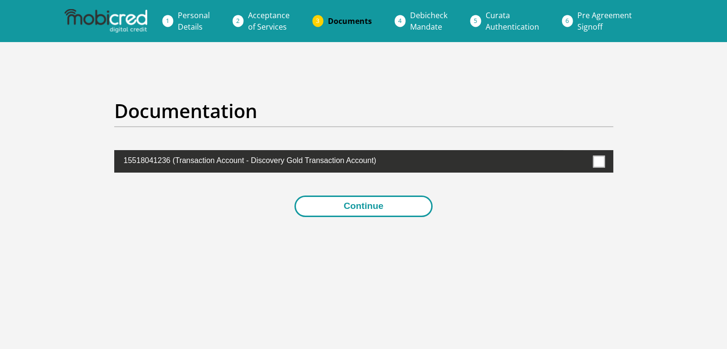
click at [364, 205] on button "Continue" at bounding box center [363, 206] width 138 height 22
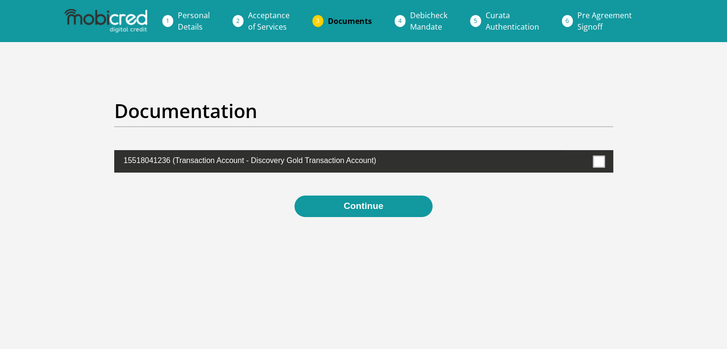
click at [602, 158] on span at bounding box center [599, 161] width 12 height 12
click at [578, 152] on input "checkbox" at bounding box center [578, 152] width 0 height 0
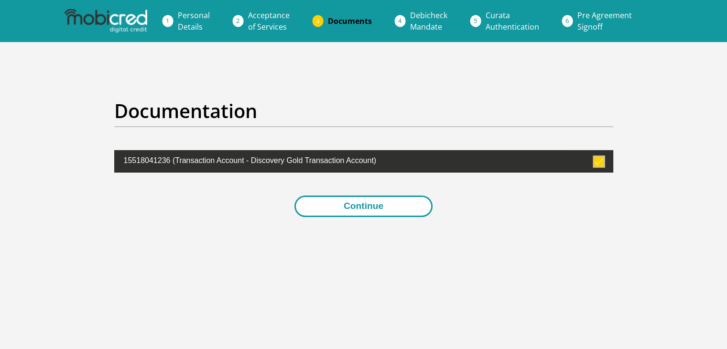
click at [390, 208] on button "Continue" at bounding box center [363, 206] width 138 height 22
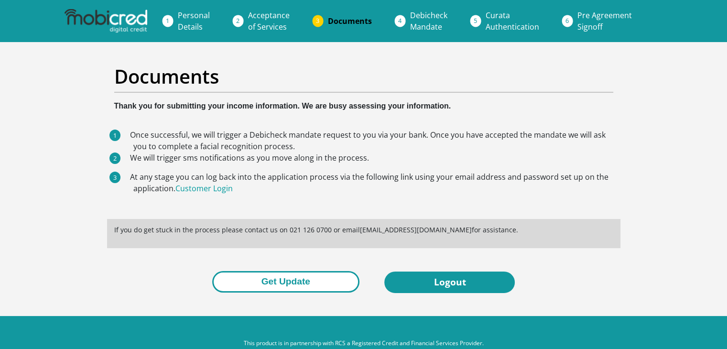
click at [286, 276] on button "Get Update" at bounding box center [285, 282] width 147 height 22
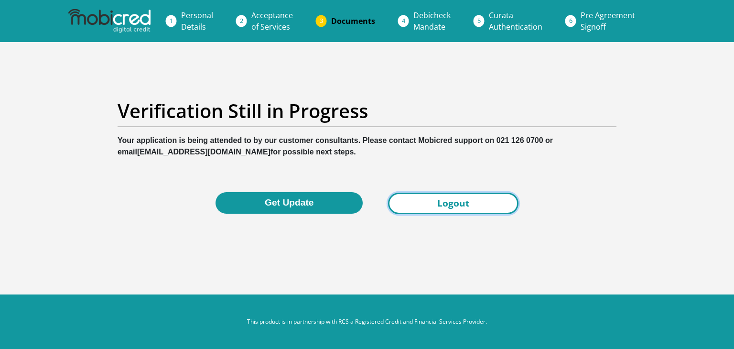
click at [468, 209] on link "Logout" at bounding box center [453, 204] width 130 height 22
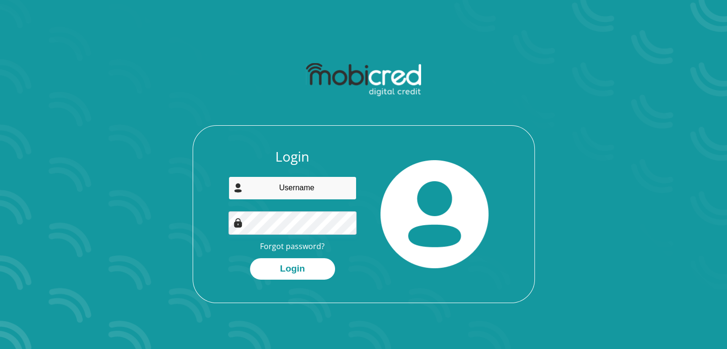
click at [310, 197] on input "email" at bounding box center [292, 187] width 128 height 23
type input "[EMAIL_ADDRESS][DOMAIN_NAME]"
click at [250, 258] on button "Login" at bounding box center [292, 269] width 85 height 22
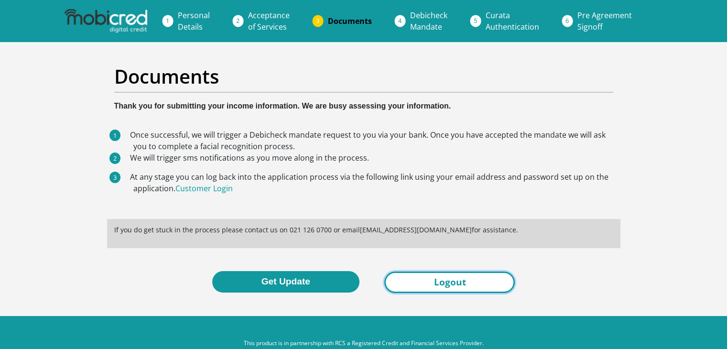
click at [443, 285] on link "Logout" at bounding box center [449, 282] width 130 height 22
